Goal: Task Accomplishment & Management: Use online tool/utility

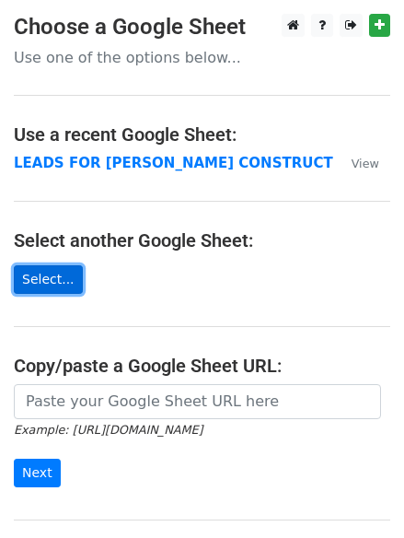
click at [46, 273] on link "Select..." at bounding box center [48, 279] width 69 height 29
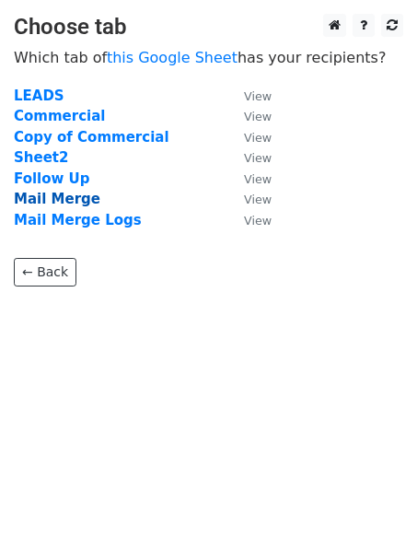
click at [67, 196] on strong "Mail Merge" at bounding box center [57, 199] width 87 height 17
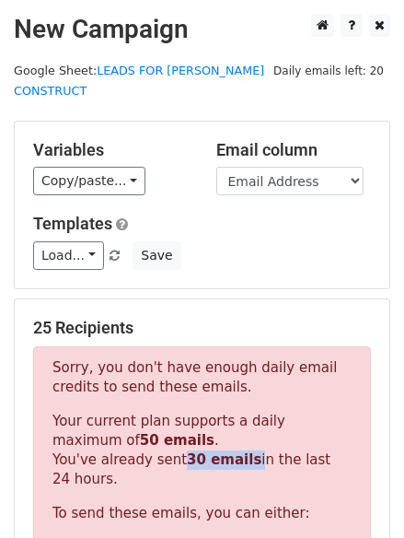
drag, startPoint x: 171, startPoint y: 437, endPoint x: 236, endPoint y: 444, distance: 64.8
click at [236, 444] on p "Your current plan supports a daily maximum of 50 emails . You've already sent 3…" at bounding box center [201, 449] width 299 height 77
click at [222, 451] on strong "30 emails" at bounding box center [224, 459] width 75 height 17
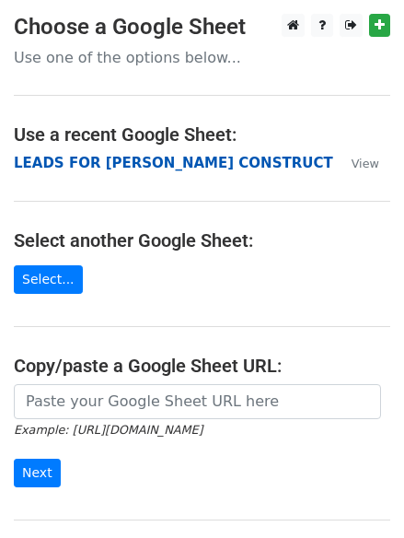
click at [116, 166] on strong "LEADS FOR HARRIS CONSTRUCT" at bounding box center [173, 163] width 319 height 17
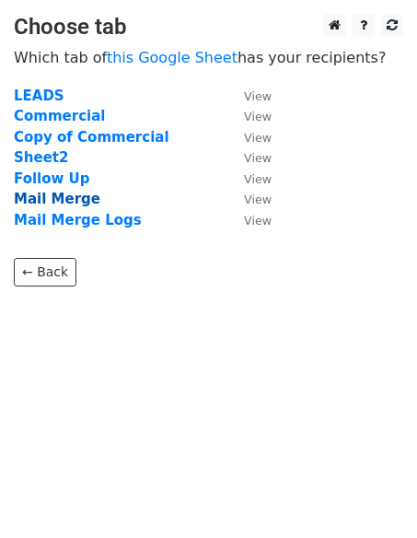
click at [61, 197] on strong "Mail Merge" at bounding box center [57, 199] width 87 height 17
click at [33, 202] on strong "Mail Merge" at bounding box center [57, 199] width 87 height 17
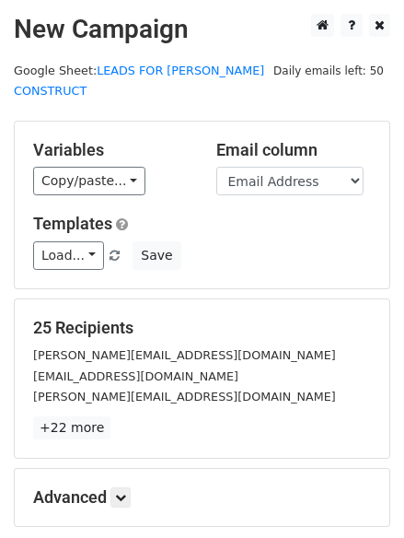
scroll to position [175, 0]
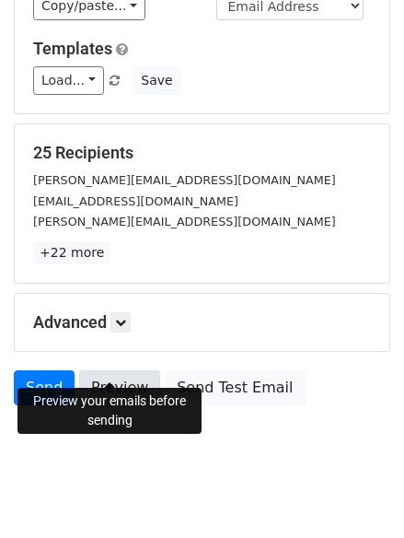
click at [118, 370] on link "Preview" at bounding box center [119, 387] width 81 height 35
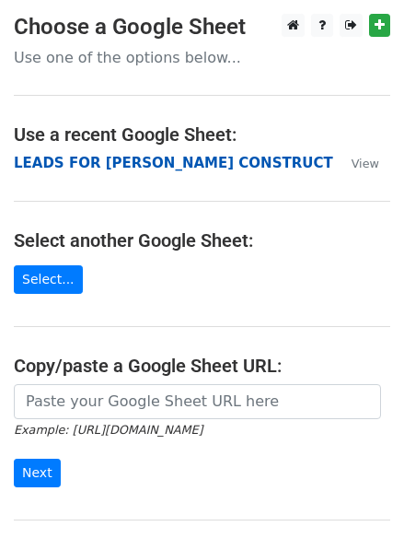
click at [87, 164] on strong "LEADS FOR [PERSON_NAME] CONSTRUCT" at bounding box center [173, 163] width 319 height 17
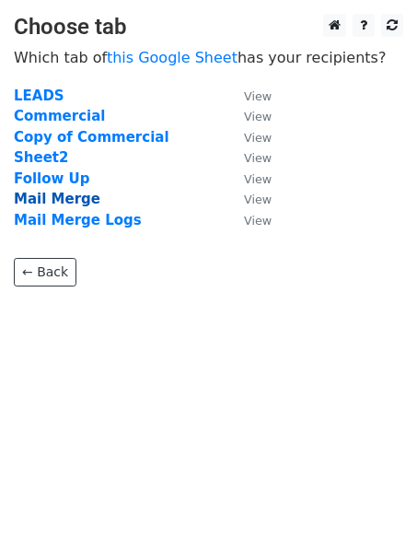
click at [64, 198] on strong "Mail Merge" at bounding box center [57, 199] width 87 height 17
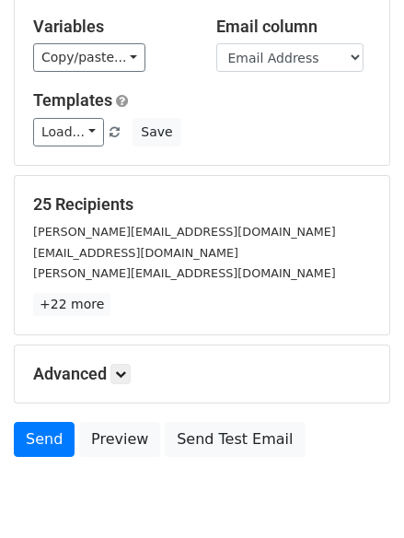
scroll to position [175, 0]
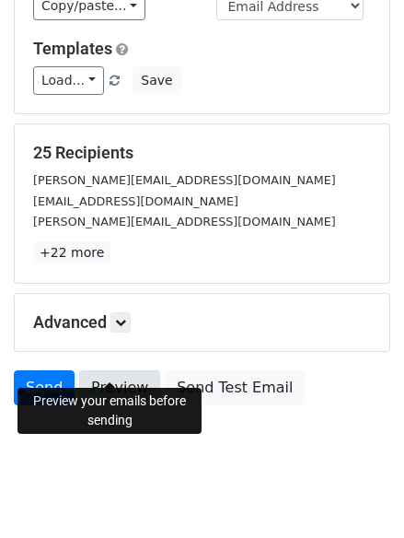
click at [119, 370] on link "Preview" at bounding box center [119, 387] width 81 height 35
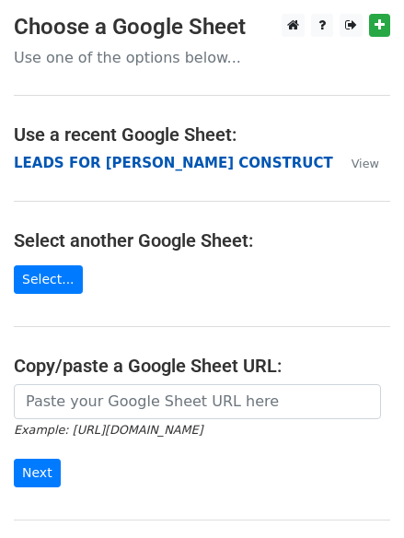
click at [146, 164] on strong "LEADS FOR HARRIS CONSTRUCT" at bounding box center [173, 163] width 319 height 17
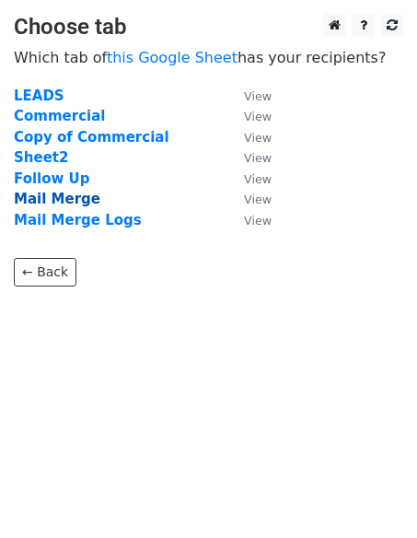
click at [50, 194] on strong "Mail Merge" at bounding box center [57, 199] width 87 height 17
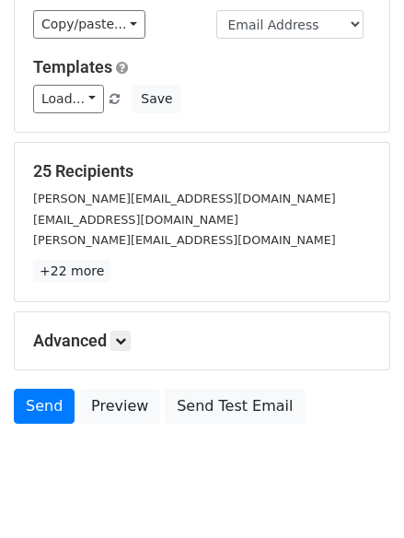
scroll to position [175, 0]
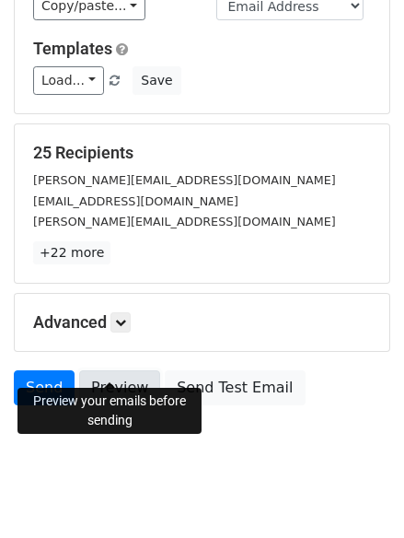
click at [108, 370] on link "Preview" at bounding box center [119, 387] width 81 height 35
click at [100, 370] on link "Preview" at bounding box center [119, 387] width 81 height 35
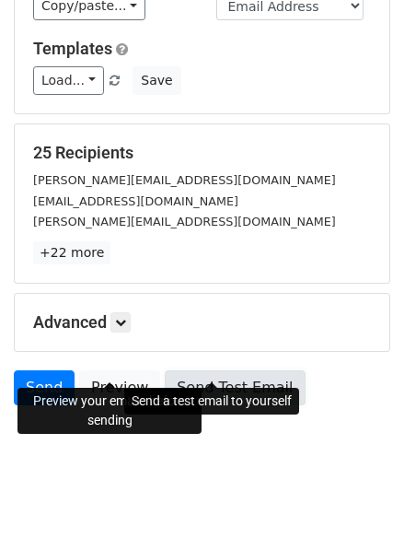
click at [171, 370] on link "Send Test Email" at bounding box center [235, 387] width 140 height 35
